Goal: Navigation & Orientation: Find specific page/section

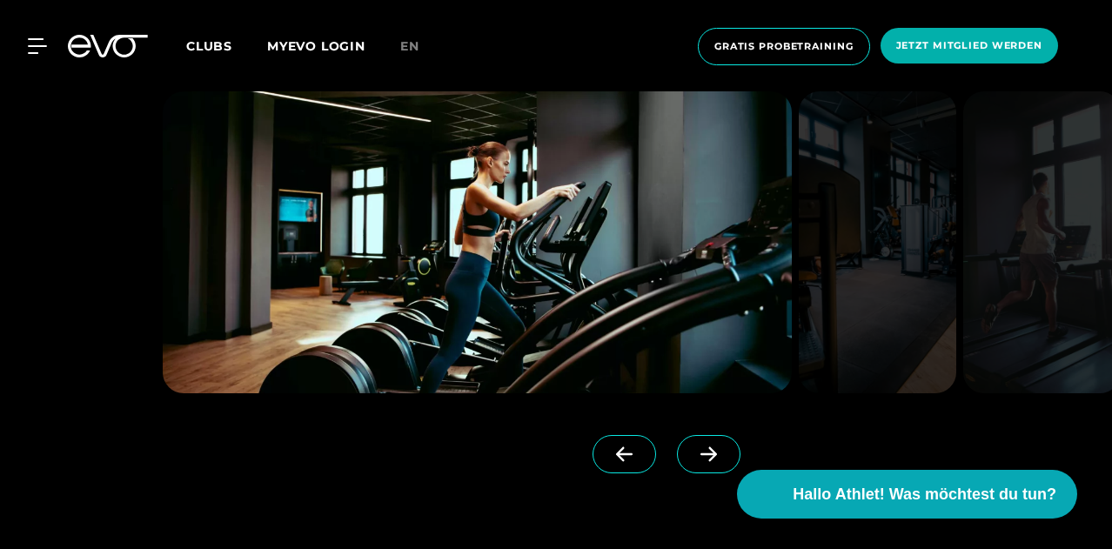
scroll to position [1296, 0]
click at [694, 457] on icon at bounding box center [709, 455] width 30 height 16
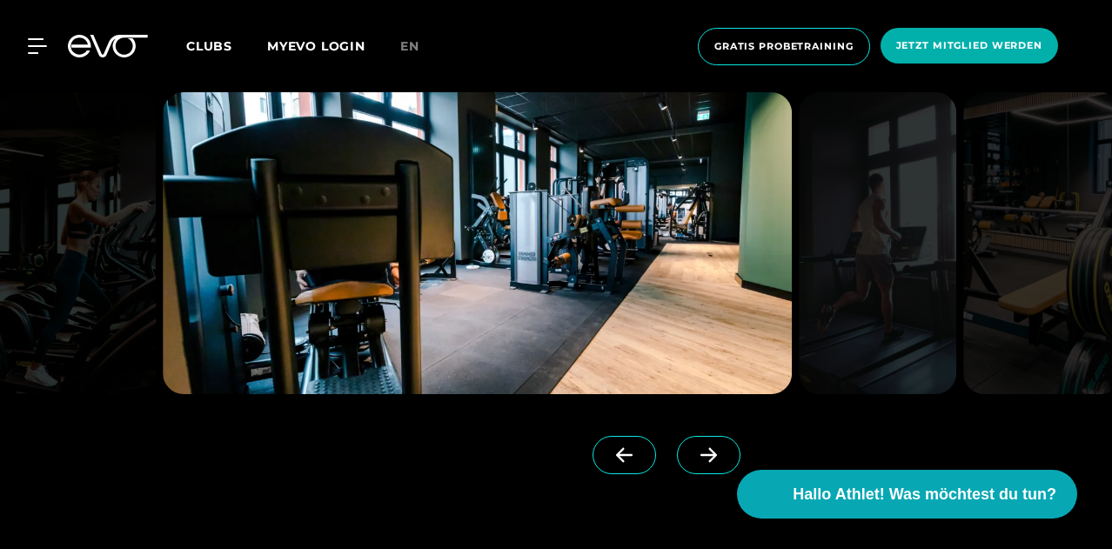
click at [688, 442] on span at bounding box center [709, 455] width 64 height 38
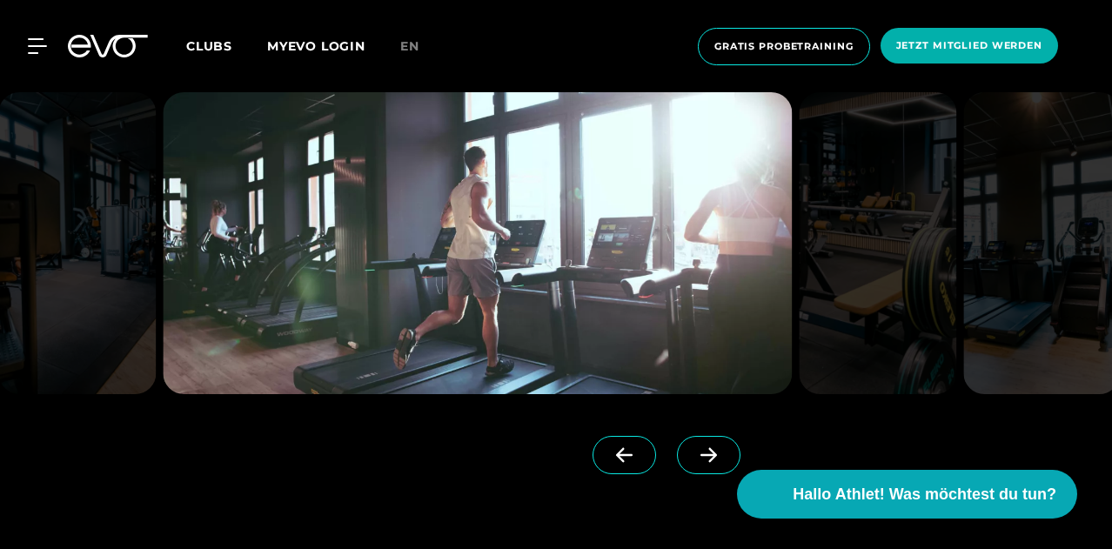
click at [688, 442] on span at bounding box center [709, 455] width 64 height 38
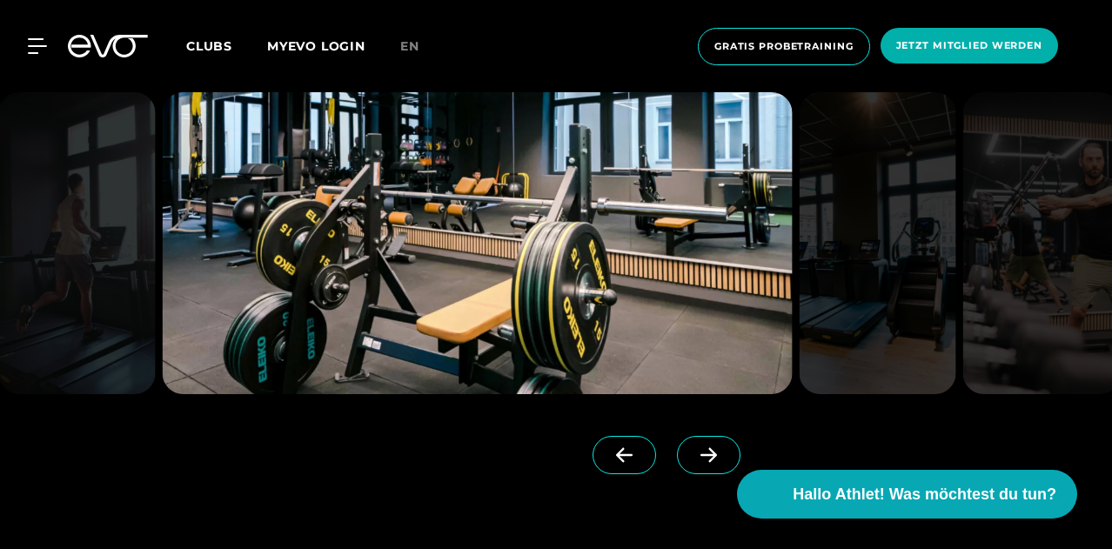
click at [688, 442] on span at bounding box center [709, 455] width 64 height 38
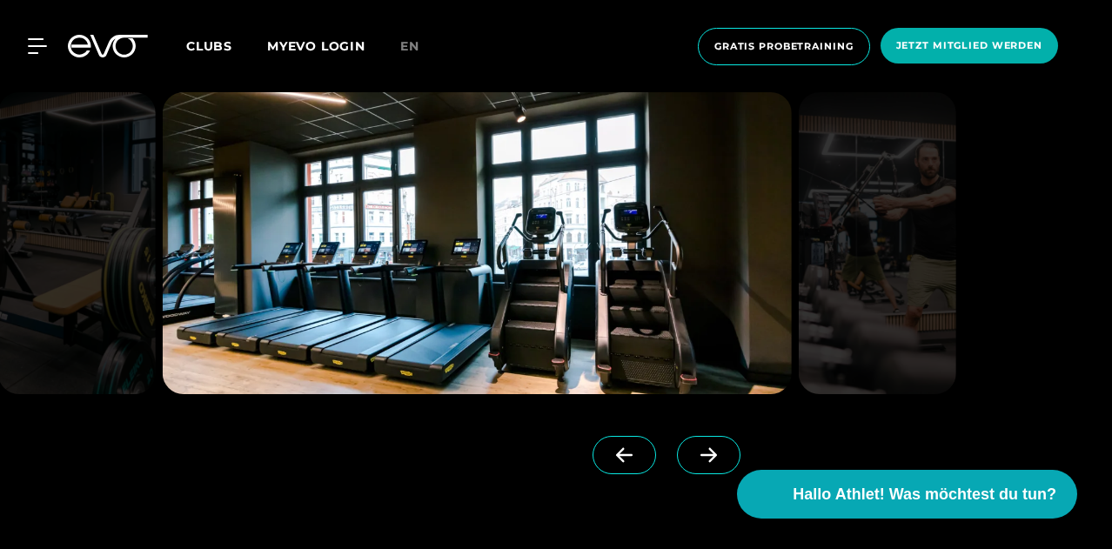
click at [688, 442] on span at bounding box center [709, 455] width 64 height 38
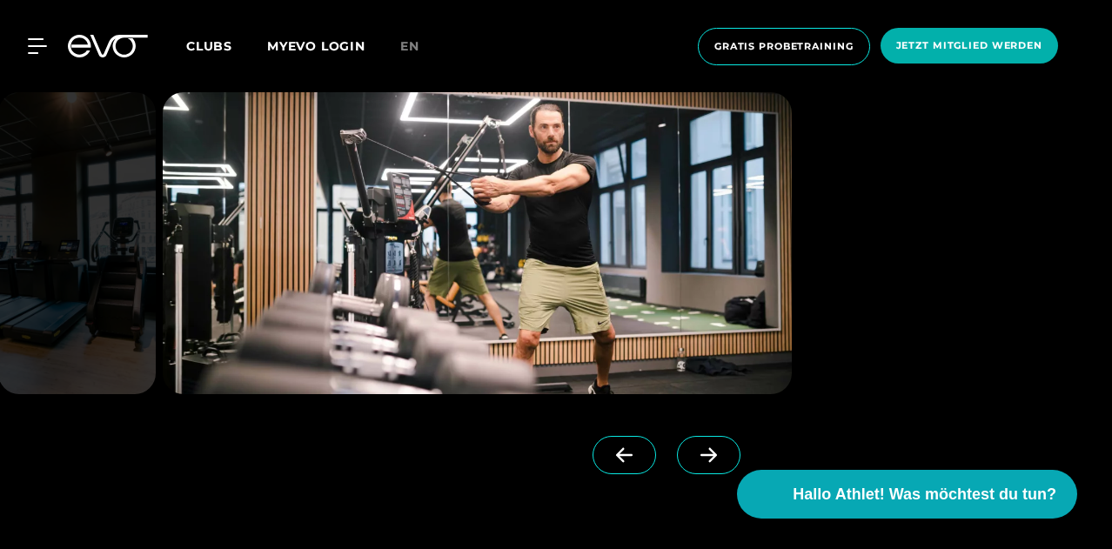
click at [688, 442] on span at bounding box center [709, 455] width 64 height 38
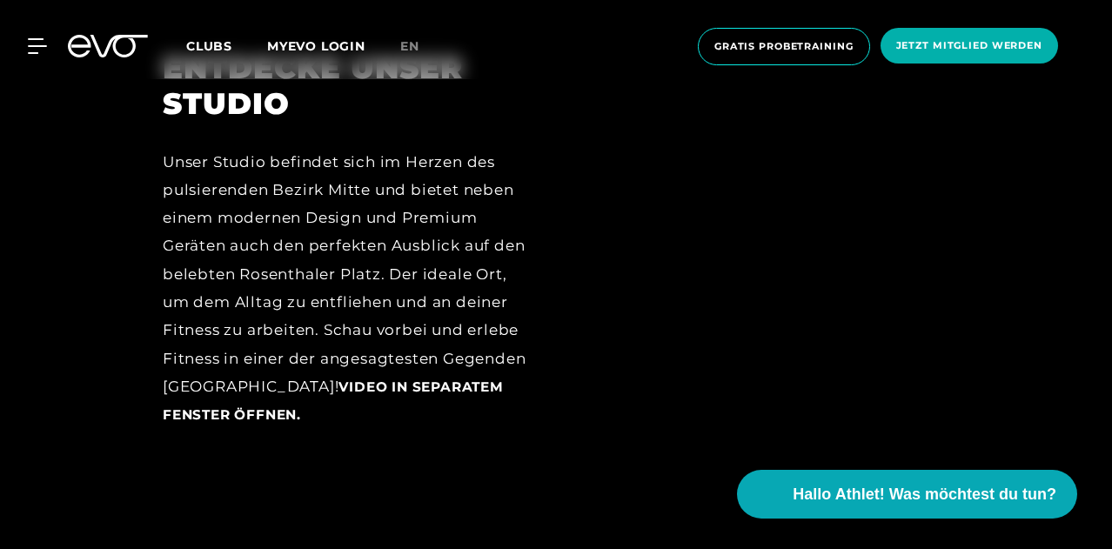
scroll to position [1870, 0]
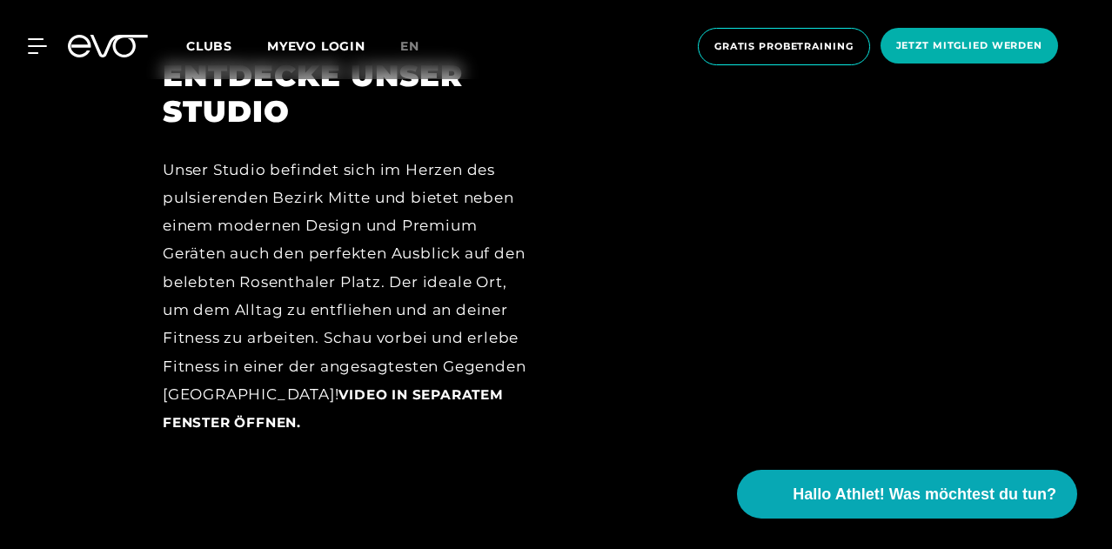
click at [232, 43] on span "Clubs" at bounding box center [209, 46] width 46 height 16
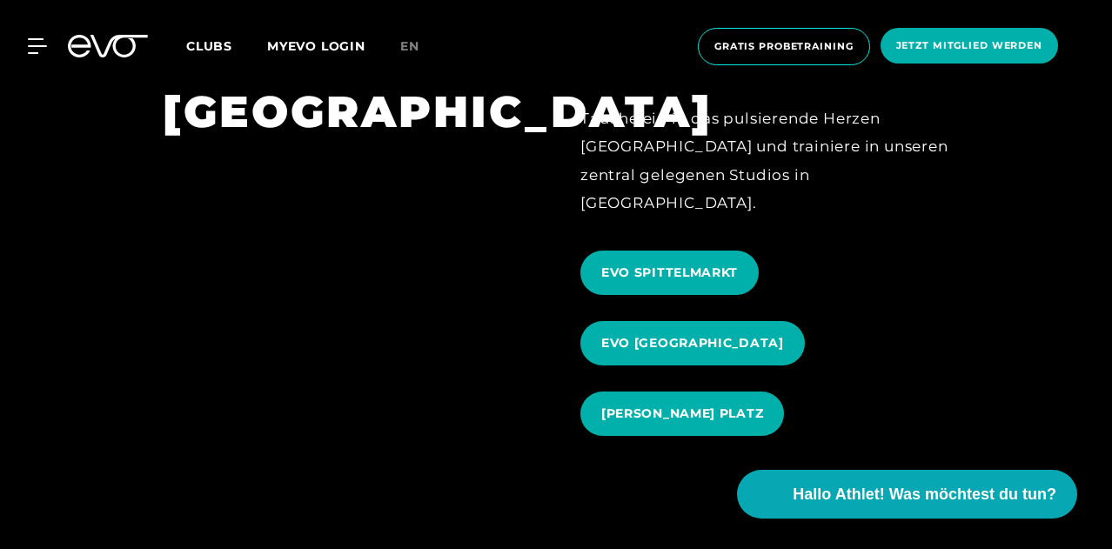
scroll to position [1608, 0]
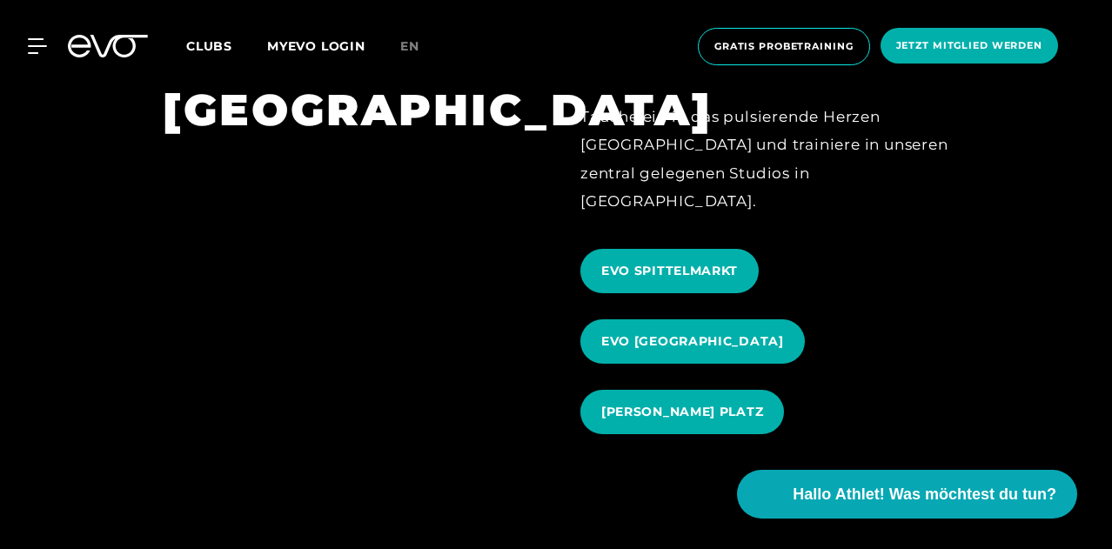
click at [665, 403] on span "[PERSON_NAME] PLATZ" at bounding box center [682, 412] width 162 height 18
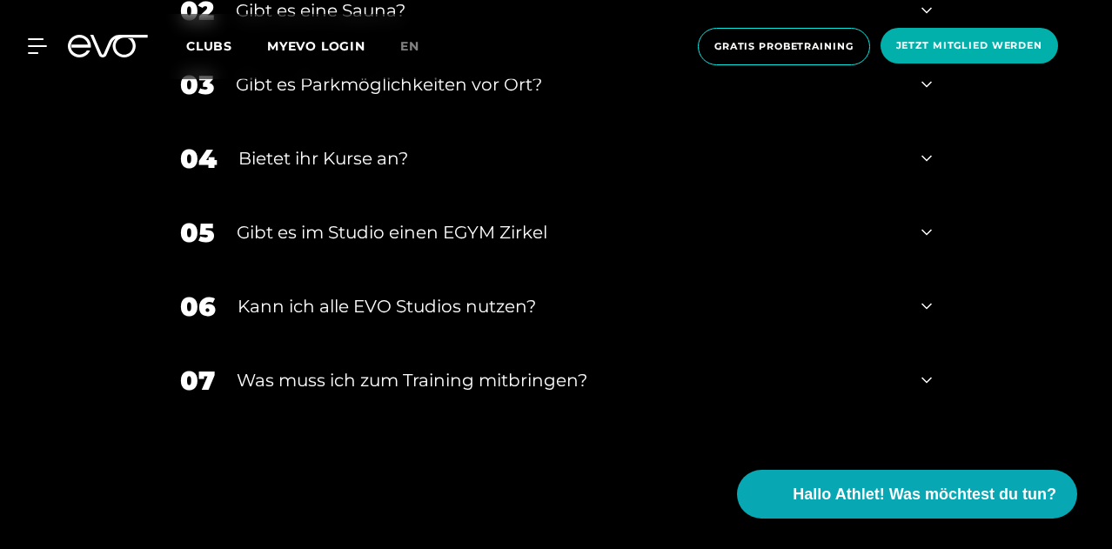
scroll to position [6036, 0]
